Goal: Transaction & Acquisition: Subscribe to service/newsletter

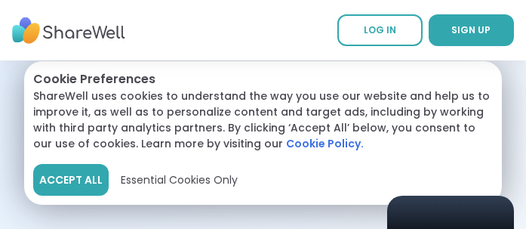
click at [63, 171] on button "Accept All" at bounding box center [70, 180] width 75 height 32
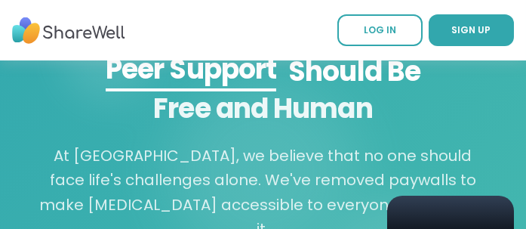
scroll to position [1961, 0]
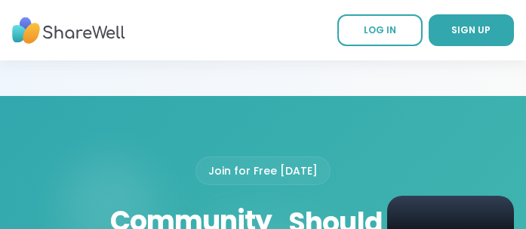
click at [266, 185] on div "Join for Free [DATE]" at bounding box center [262, 170] width 135 height 29
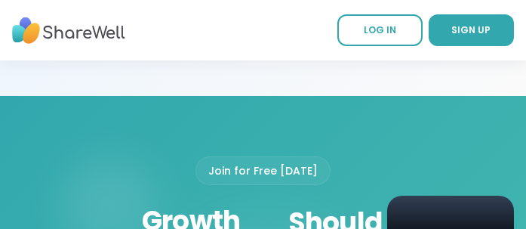
click at [315, 185] on div "Join for Free [DATE]" at bounding box center [262, 170] width 135 height 29
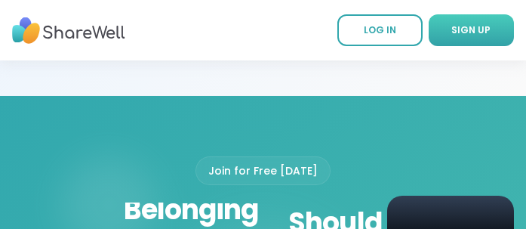
click at [468, 31] on span "SIGN UP" at bounding box center [471, 29] width 39 height 13
